Goal: Navigation & Orientation: Find specific page/section

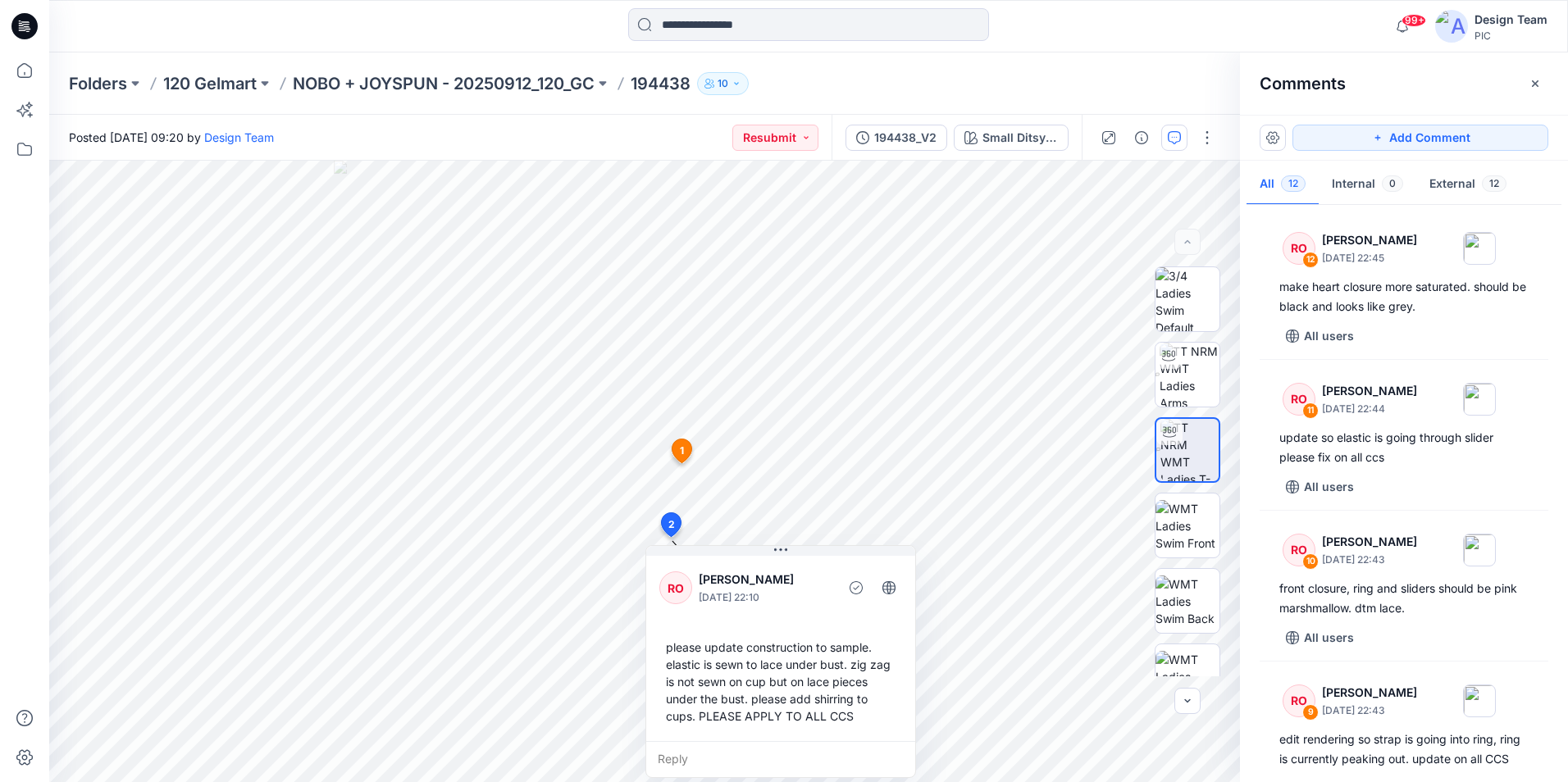
scroll to position [1285, 0]
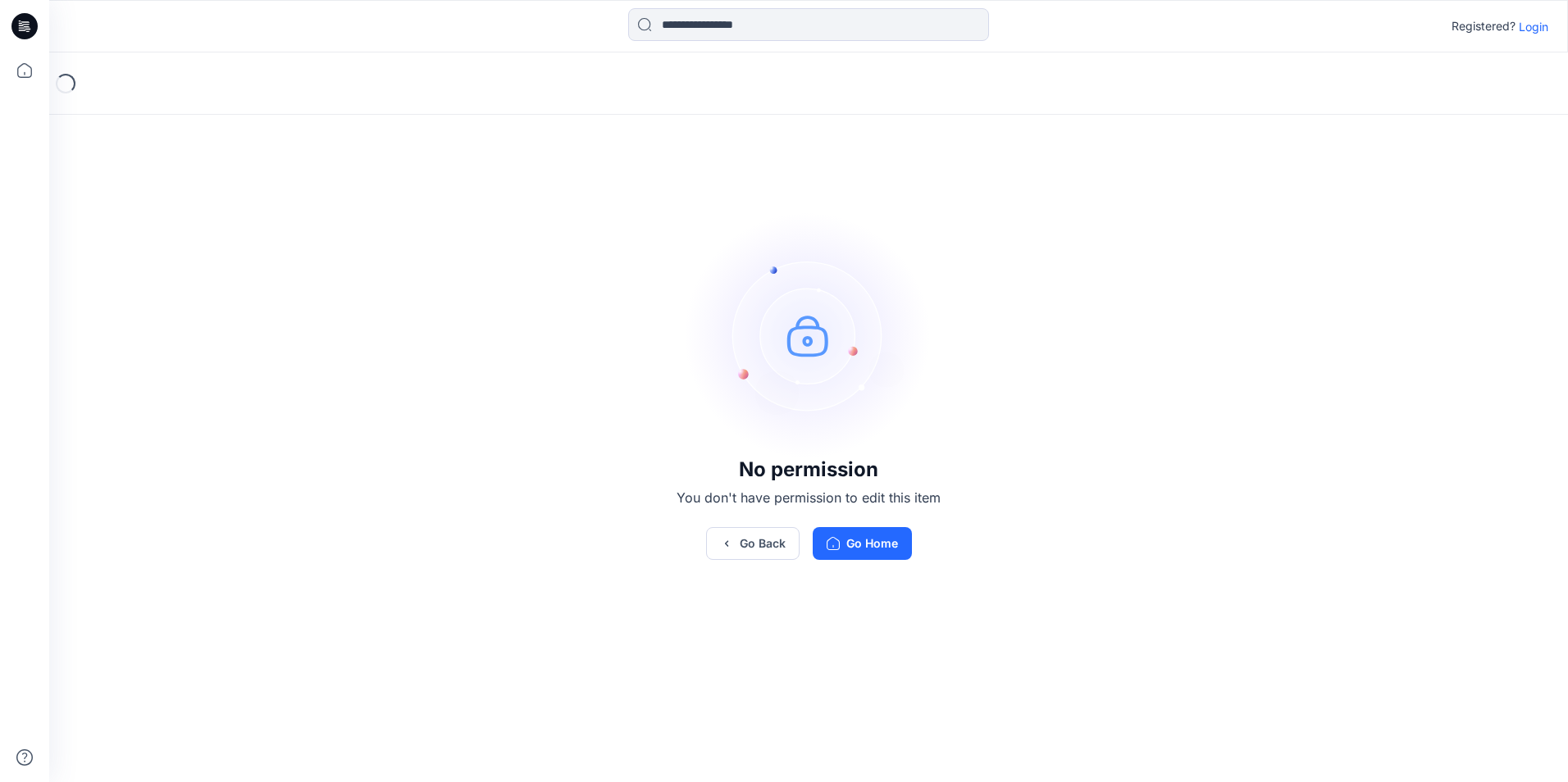
click at [1535, 30] on p "Login" at bounding box center [1534, 27] width 29 height 17
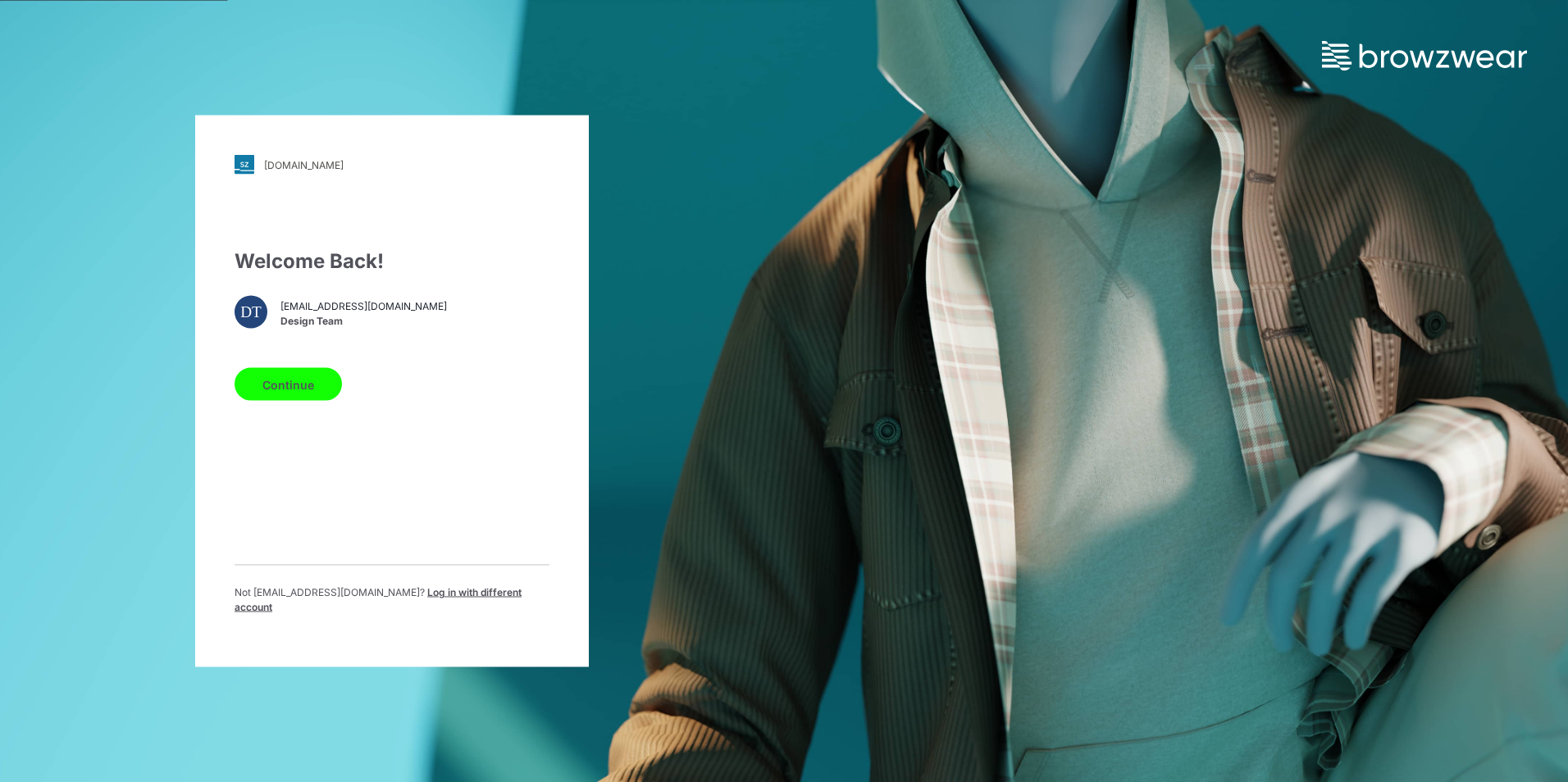
click at [285, 381] on button "Continue" at bounding box center [288, 385] width 108 height 33
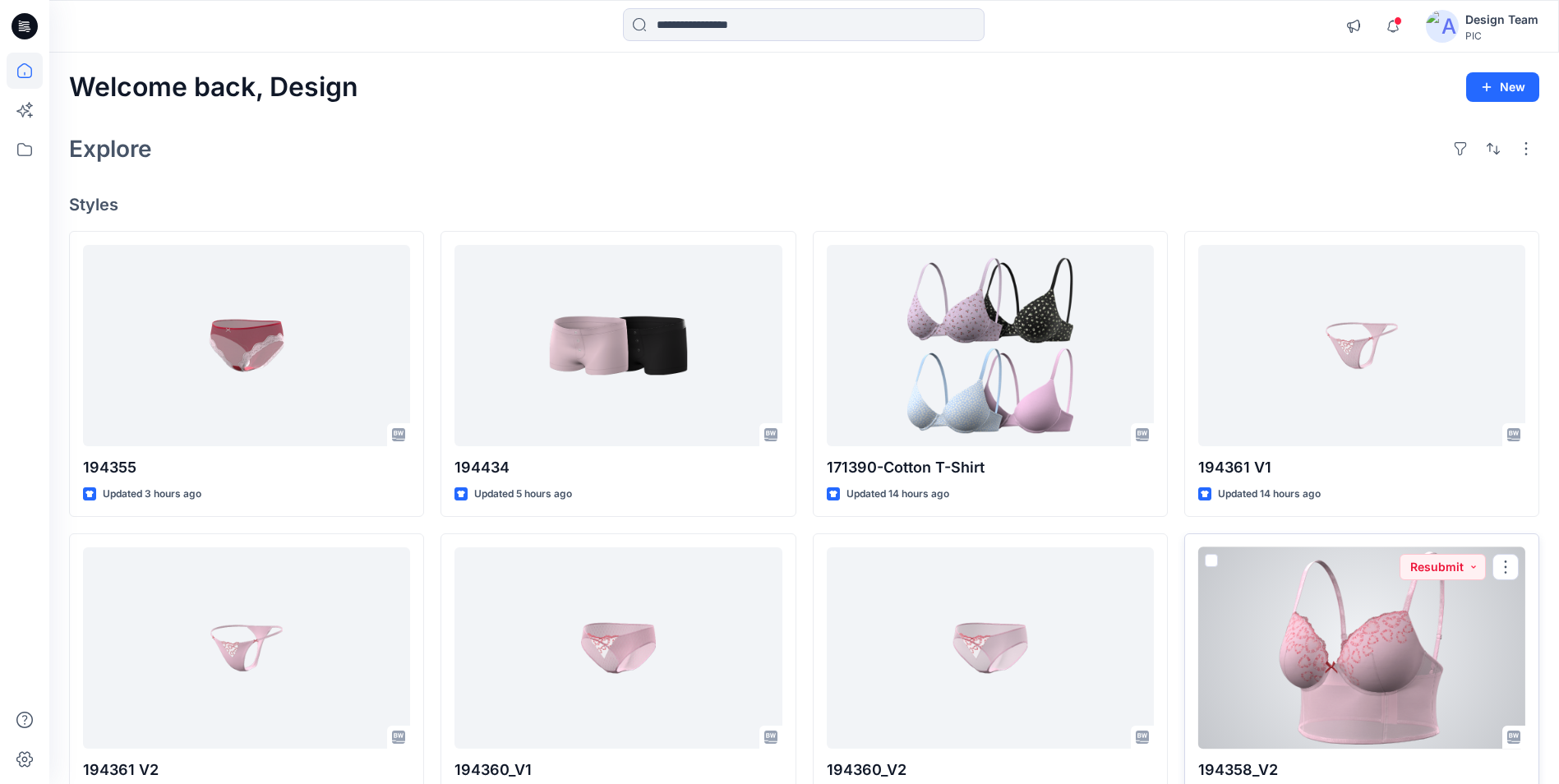
click at [1289, 621] on div at bounding box center [1362, 647] width 327 height 201
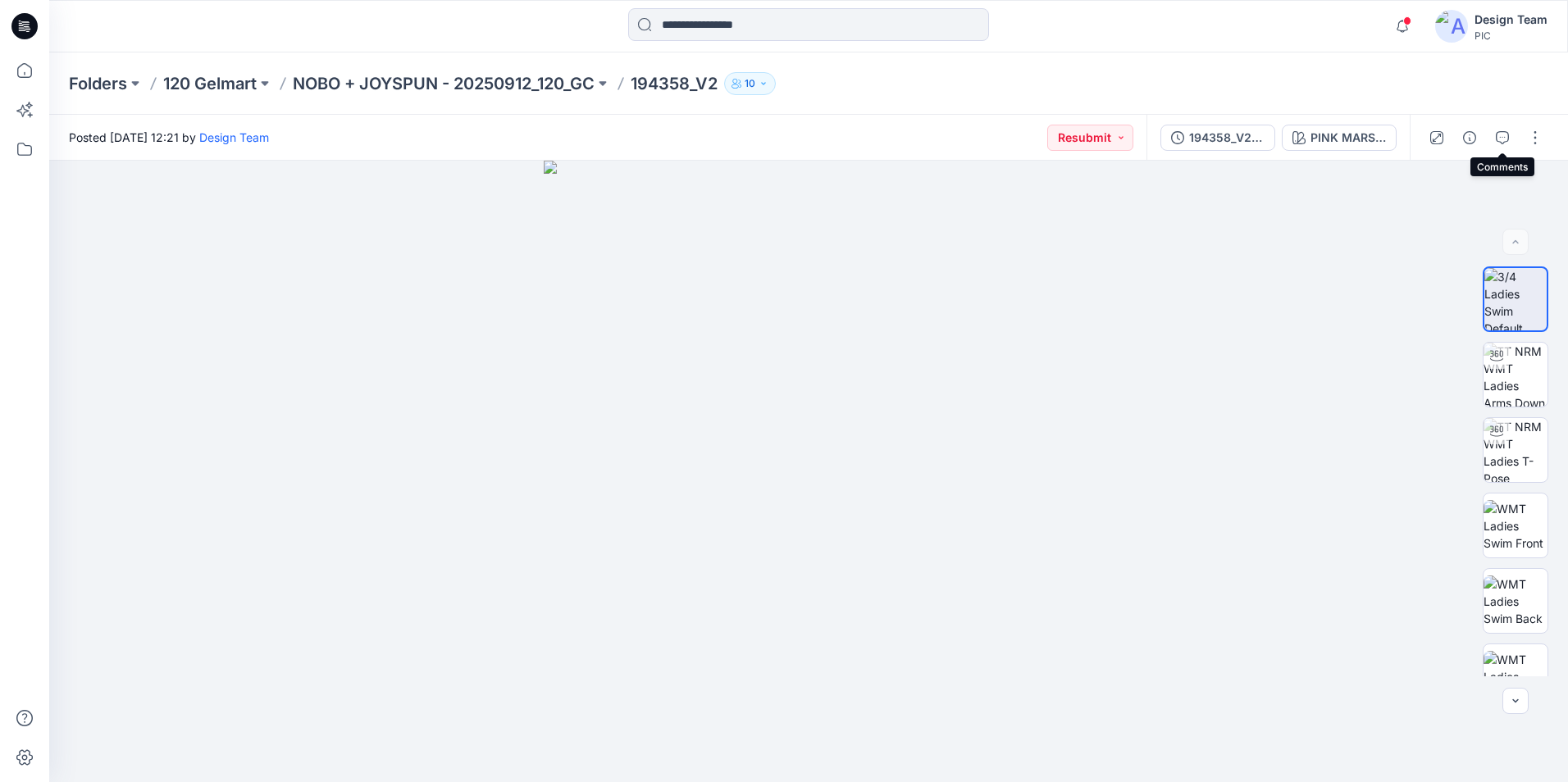
click at [1507, 138] on icon "button" at bounding box center [1502, 137] width 13 height 13
